Goal: Information Seeking & Learning: Learn about a topic

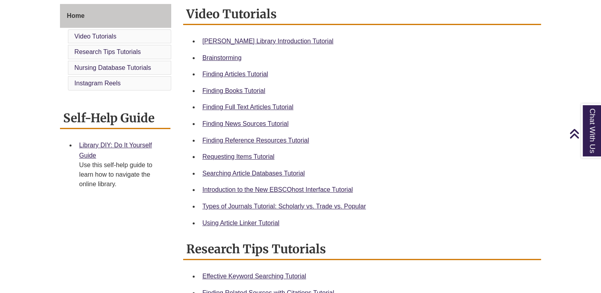
scroll to position [219, 0]
click at [217, 153] on link "Requesting Items Tutorial" at bounding box center [238, 156] width 72 height 7
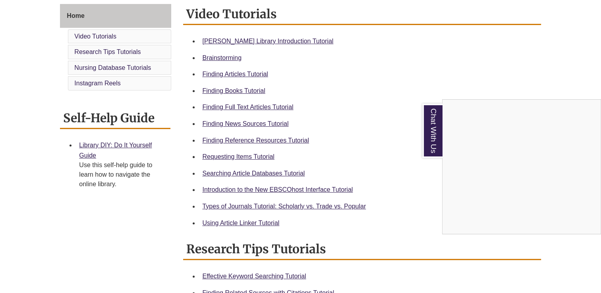
click at [213, 95] on div "Chat With Us" at bounding box center [300, 146] width 601 height 293
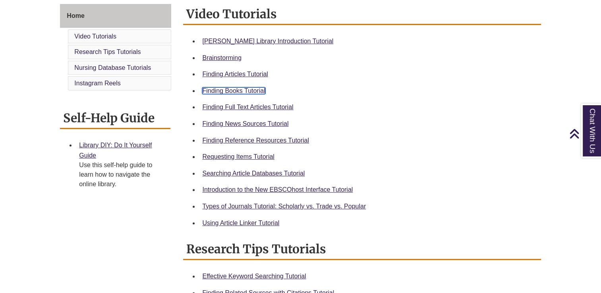
click at [219, 91] on link "Finding Books Tutorial" at bounding box center [233, 90] width 63 height 7
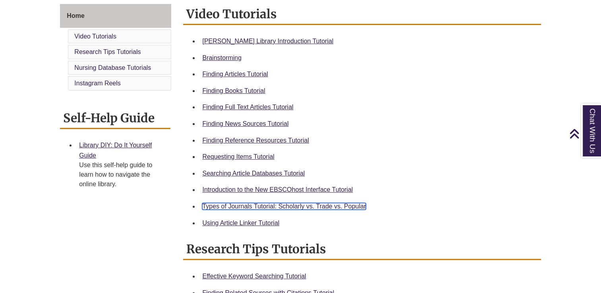
click at [222, 206] on link "Types of Journals Tutorial: Scholarly vs. Trade vs. Popular" at bounding box center [284, 206] width 164 height 7
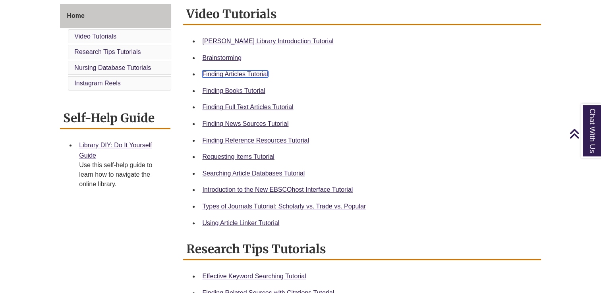
click at [207, 74] on link "Finding Articles Tutorial" at bounding box center [235, 74] width 66 height 7
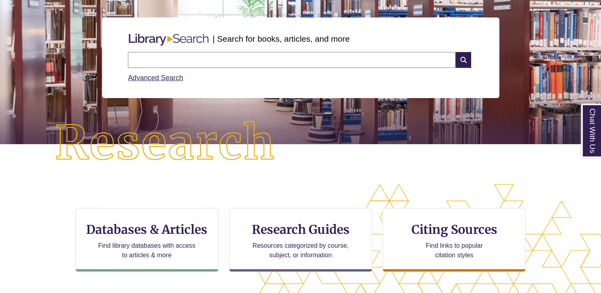
scroll to position [87, 0]
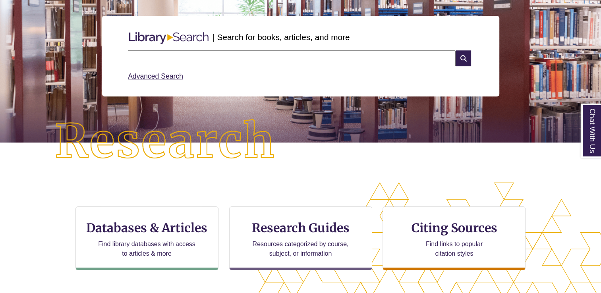
click at [150, 57] on input "text" at bounding box center [292, 58] width 328 height 16
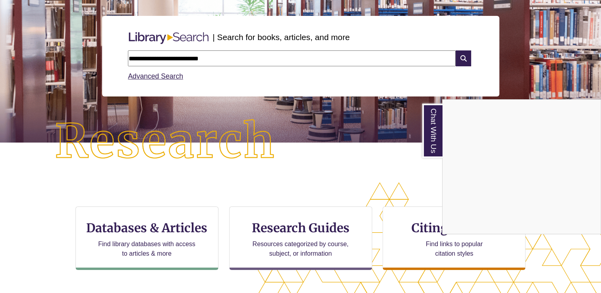
type input "**********"
click at [461, 59] on div "Chat With Us" at bounding box center [300, 146] width 601 height 293
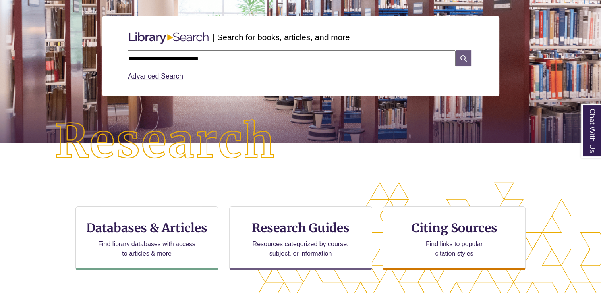
click at [465, 61] on icon at bounding box center [463, 58] width 15 height 16
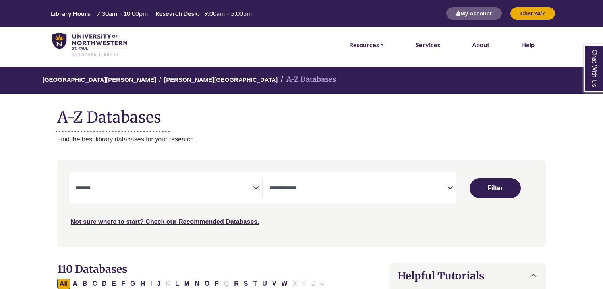
select select "Database Subject Filter"
select select "Database Types Filter"
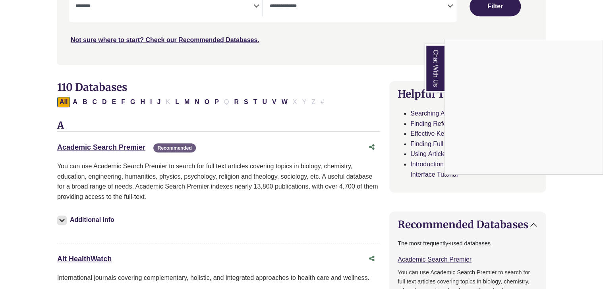
scroll to position [183, 0]
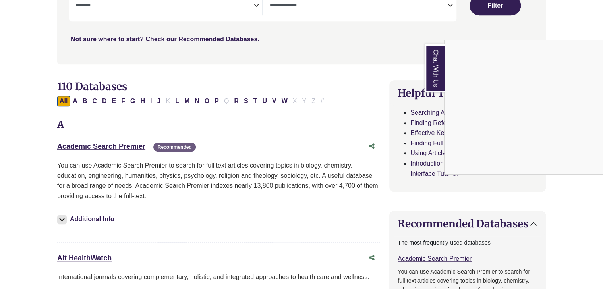
click at [33, 181] on div "Chat With Us" at bounding box center [301, 144] width 603 height 289
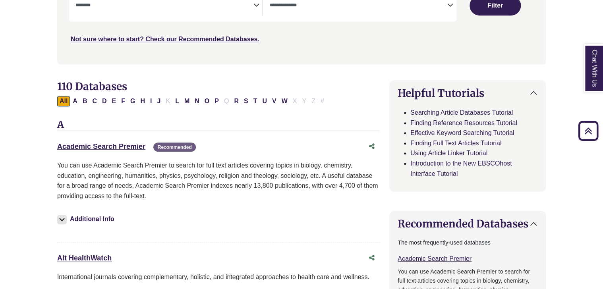
click at [233, 101] on button "R" at bounding box center [237, 101] width 10 height 10
select select "Database Subject Filter"
select select "Database Types Filter"
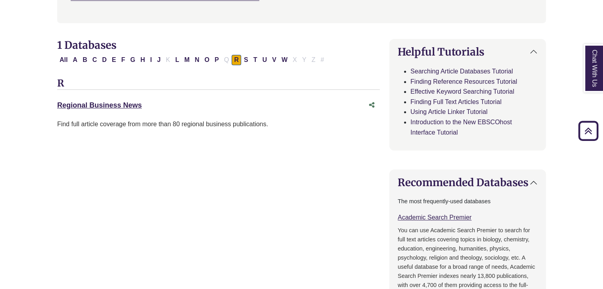
scroll to position [227, 0]
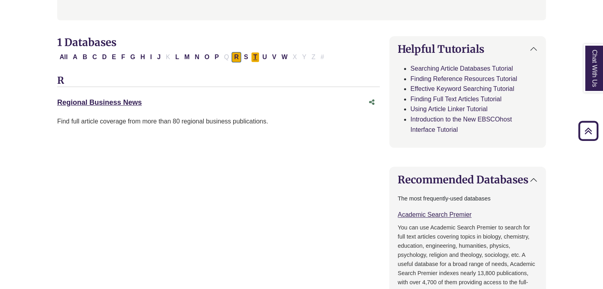
click at [251, 58] on button "T" at bounding box center [255, 57] width 9 height 10
select select "Database Subject Filter"
select select "Database Types Filter"
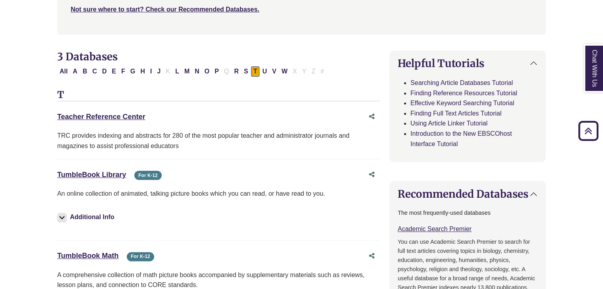
scroll to position [211, 0]
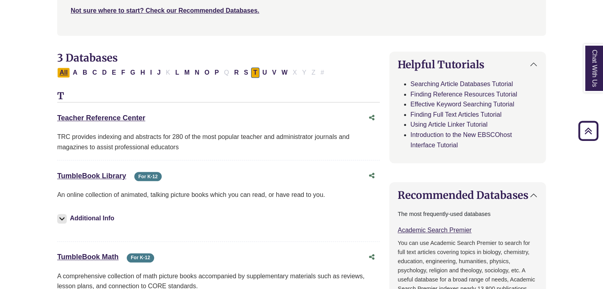
click at [62, 74] on button "All" at bounding box center [63, 73] width 13 height 10
select select "Database Subject Filter"
select select "Database Types Filter"
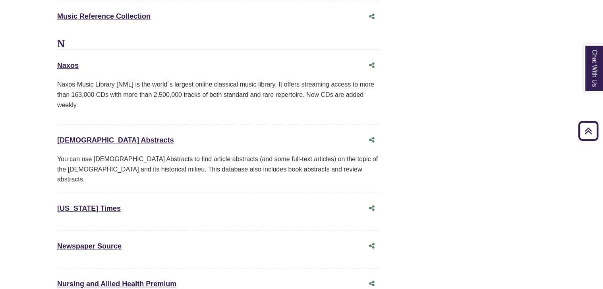
scroll to position [4857, 0]
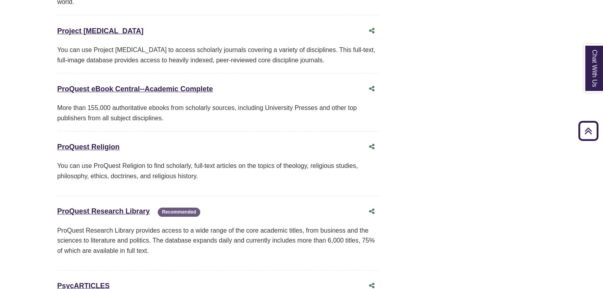
scroll to position [5976, 0]
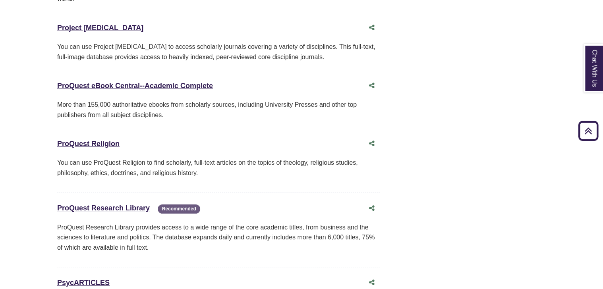
click at [78, 140] on link "ProQuest Religion This link opens in a new window" at bounding box center [88, 144] width 62 height 8
